Goal: Information Seeking & Learning: Check status

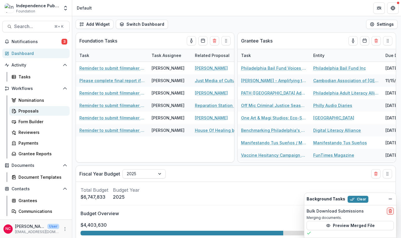
click at [33, 108] on div "Proposals" at bounding box center [41, 111] width 46 height 6
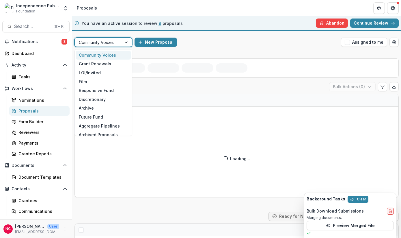
click at [121, 43] on div "Community Voices" at bounding box center [98, 42] width 47 height 8
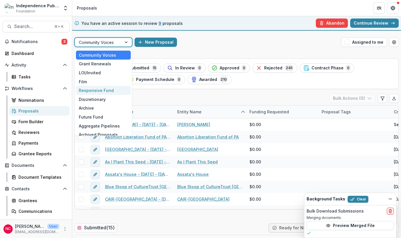
click at [107, 88] on div "Responsive Fund" at bounding box center [103, 90] width 55 height 9
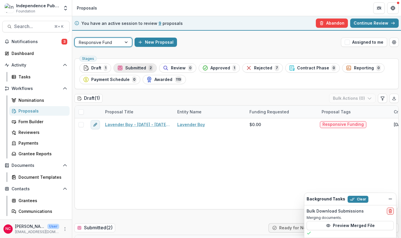
click at [139, 69] on span "Submitted" at bounding box center [135, 68] width 21 height 5
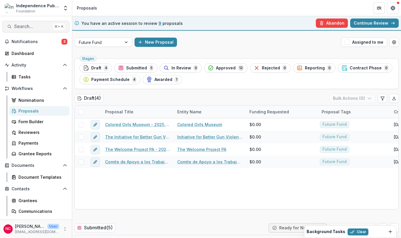
click at [26, 26] on span "Search..." at bounding box center [32, 26] width 37 height 5
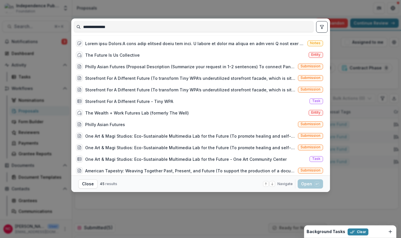
click at [92, 25] on input "**********" at bounding box center [194, 26] width 240 height 9
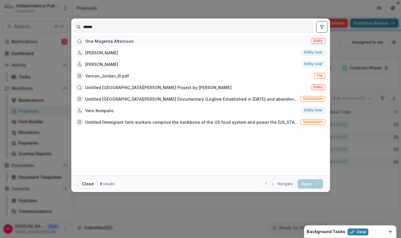
type input "******"
click at [104, 44] on div "One Magenta Afternoon" at bounding box center [109, 41] width 49 height 6
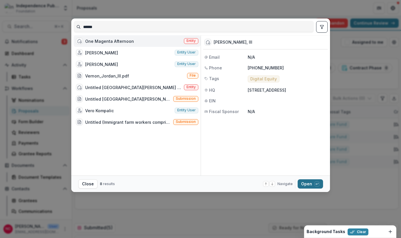
click at [306, 186] on button "Open with enter key" at bounding box center [310, 183] width 25 height 9
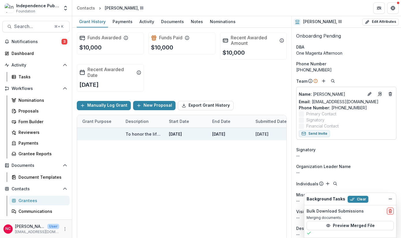
scroll to position [0, 0]
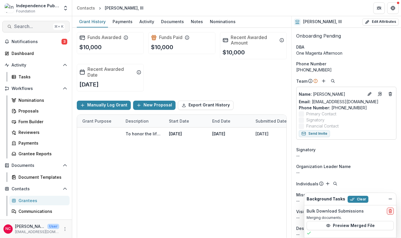
click at [35, 25] on span "Search..." at bounding box center [32, 26] width 37 height 5
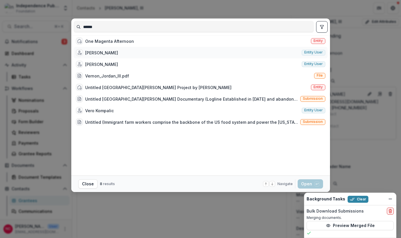
type input "******"
click at [100, 56] on div "[PERSON_NAME]" at bounding box center [101, 53] width 33 height 6
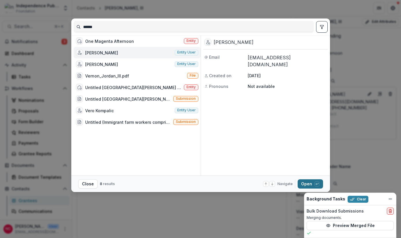
click at [303, 183] on button "Open with enter key" at bounding box center [310, 183] width 25 height 9
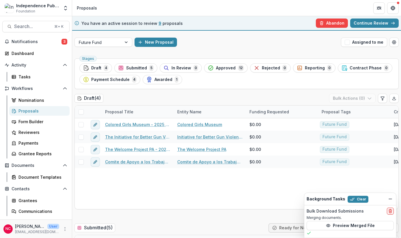
click at [46, 110] on div "Proposals" at bounding box center [41, 111] width 46 height 6
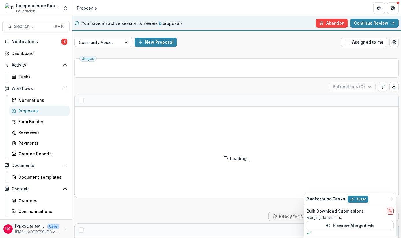
click at [118, 41] on div "Community Voices" at bounding box center [98, 42] width 47 height 8
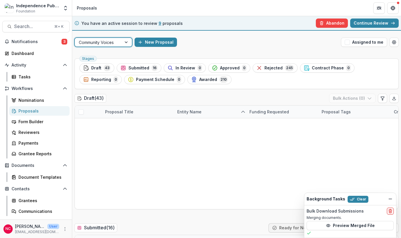
scroll to position [5, 0]
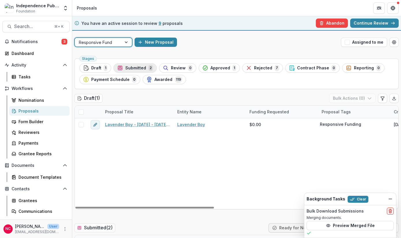
click at [141, 70] on span "Submitted" at bounding box center [135, 68] width 21 height 5
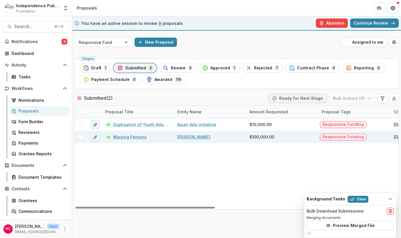
click at [136, 138] on link "Missing Persons" at bounding box center [129, 137] width 33 height 6
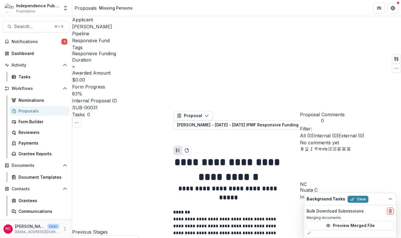
scroll to position [2224, 0]
